Goal: Information Seeking & Learning: Get advice/opinions

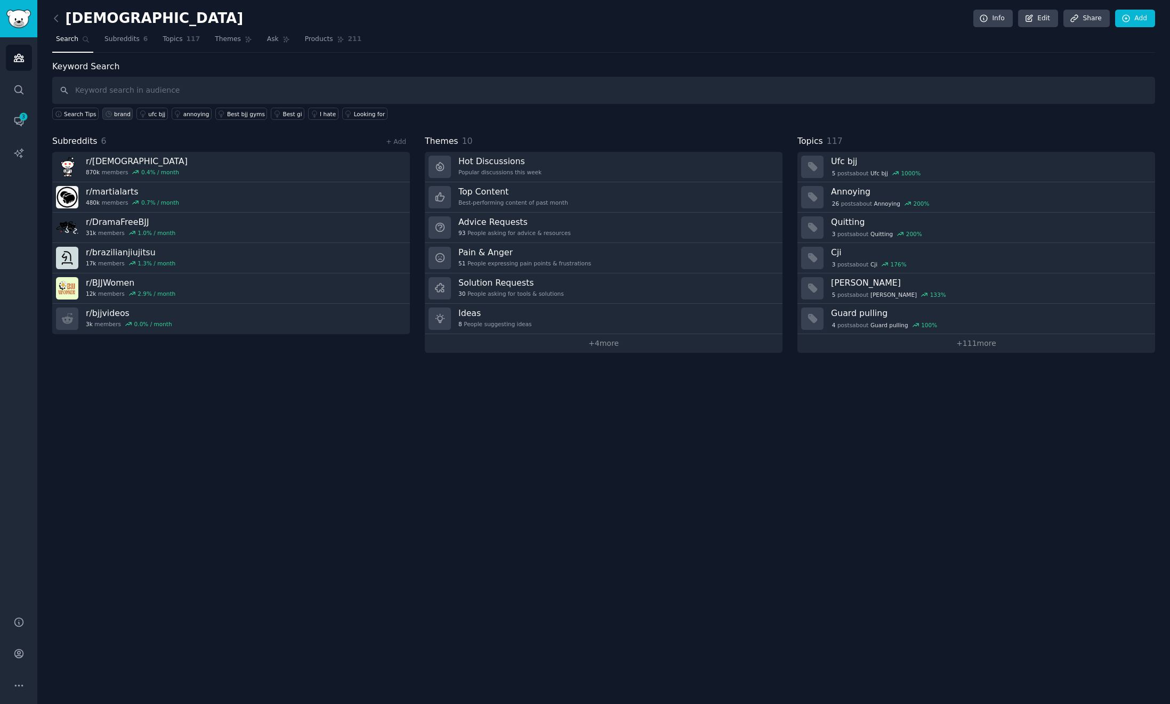
click at [123, 114] on div "brand" at bounding box center [122, 113] width 17 height 7
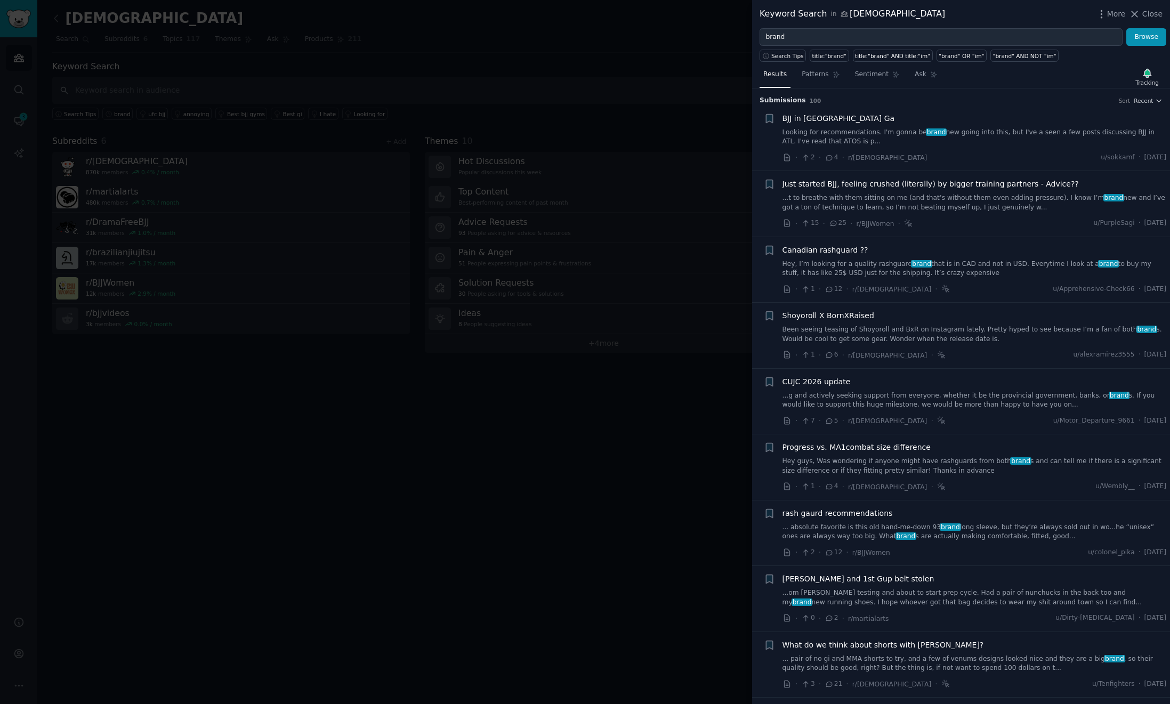
click at [1013, 270] on link "Hey, I’m looking for a quality rashguard brand that is in CAD and not in USD. E…" at bounding box center [974, 268] width 384 height 19
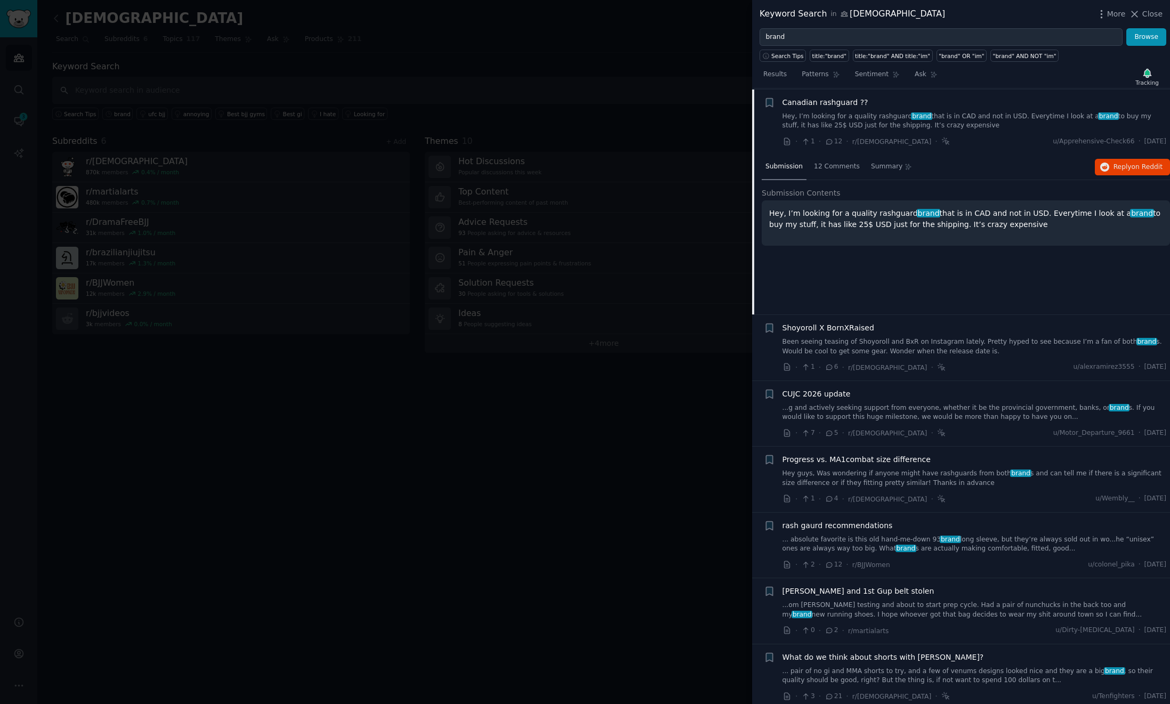
scroll to position [148, 0]
click at [1116, 168] on span "Reply on Reddit" at bounding box center [1137, 167] width 49 height 10
click at [1146, 11] on span "Close" at bounding box center [1152, 14] width 20 height 11
